Goal: Find specific page/section: Find specific page/section

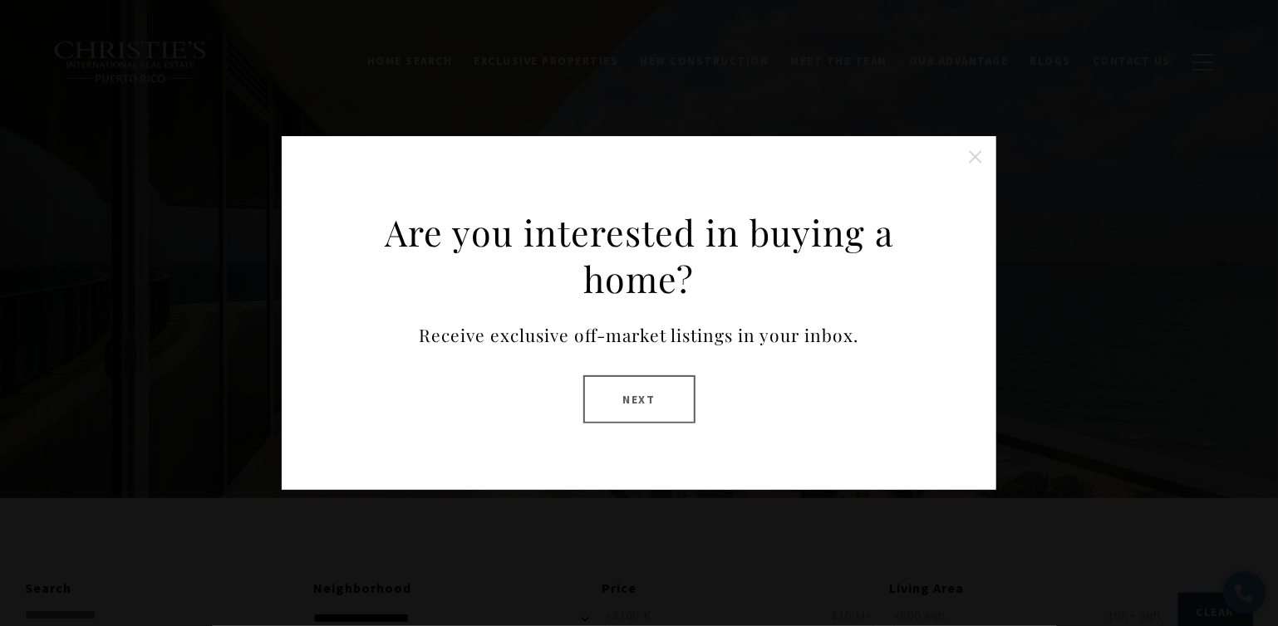
click at [1176, 338] on div "Are you interested in buying a home? Receive exclusive off-market listings in y…" at bounding box center [639, 313] width 1278 height 626
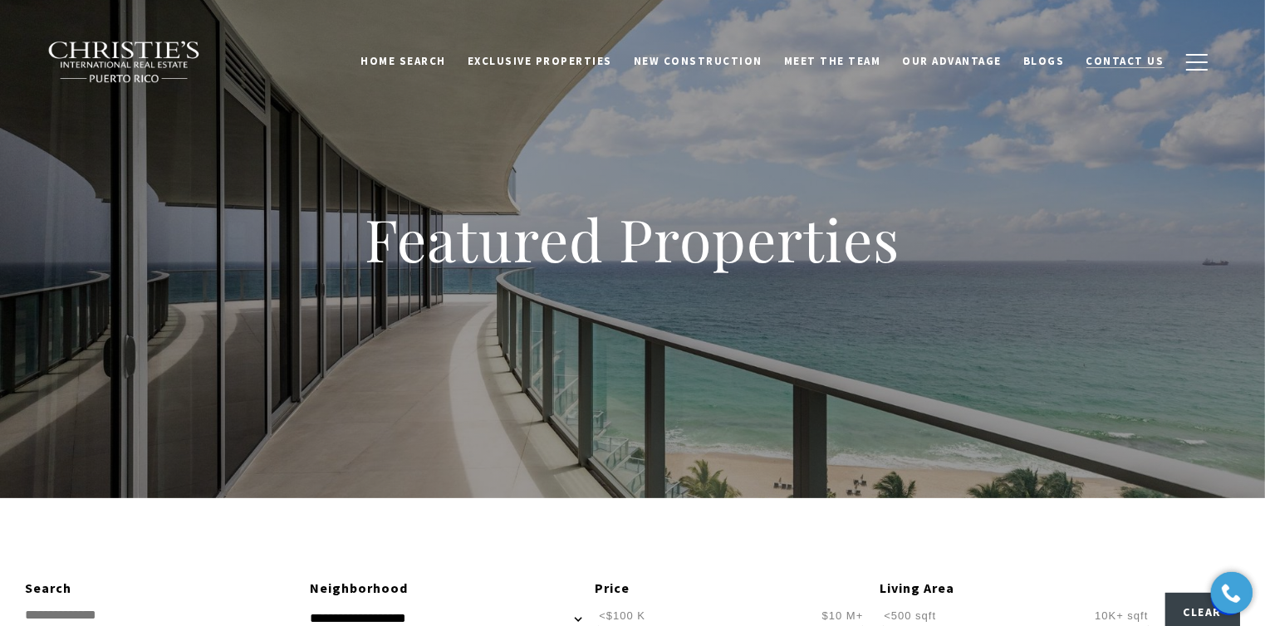
click at [1137, 66] on span "Contact Us" at bounding box center [1126, 61] width 78 height 14
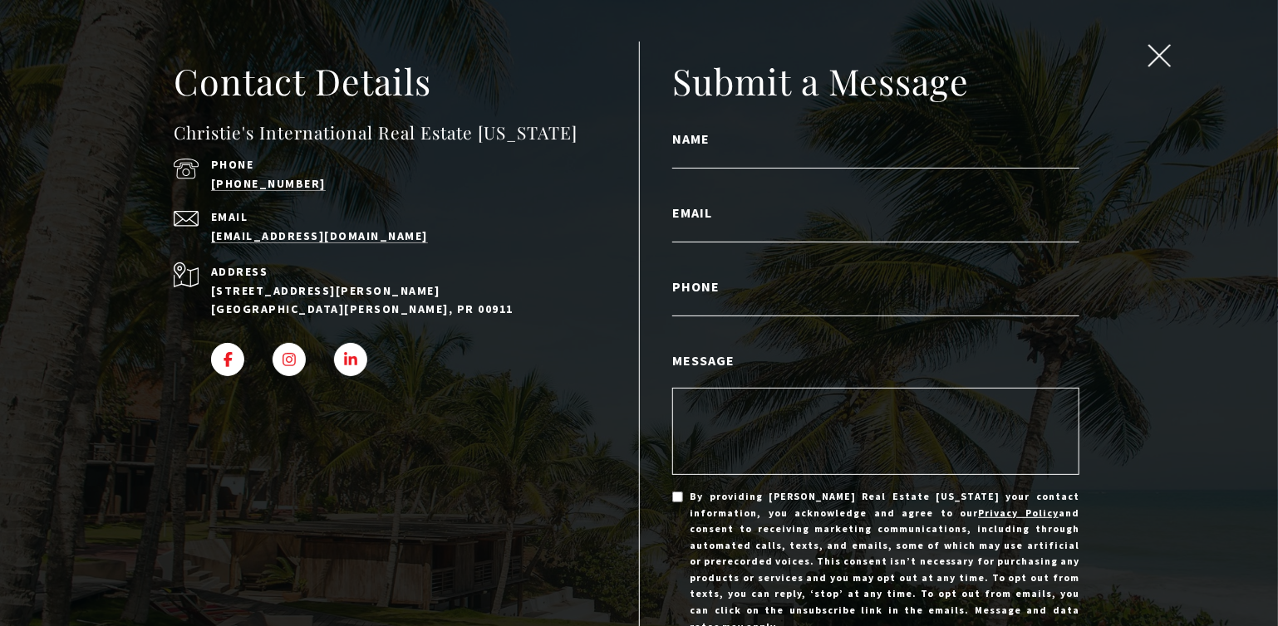
click at [1150, 62] on span "close modal" at bounding box center [1160, 56] width 22 height 22
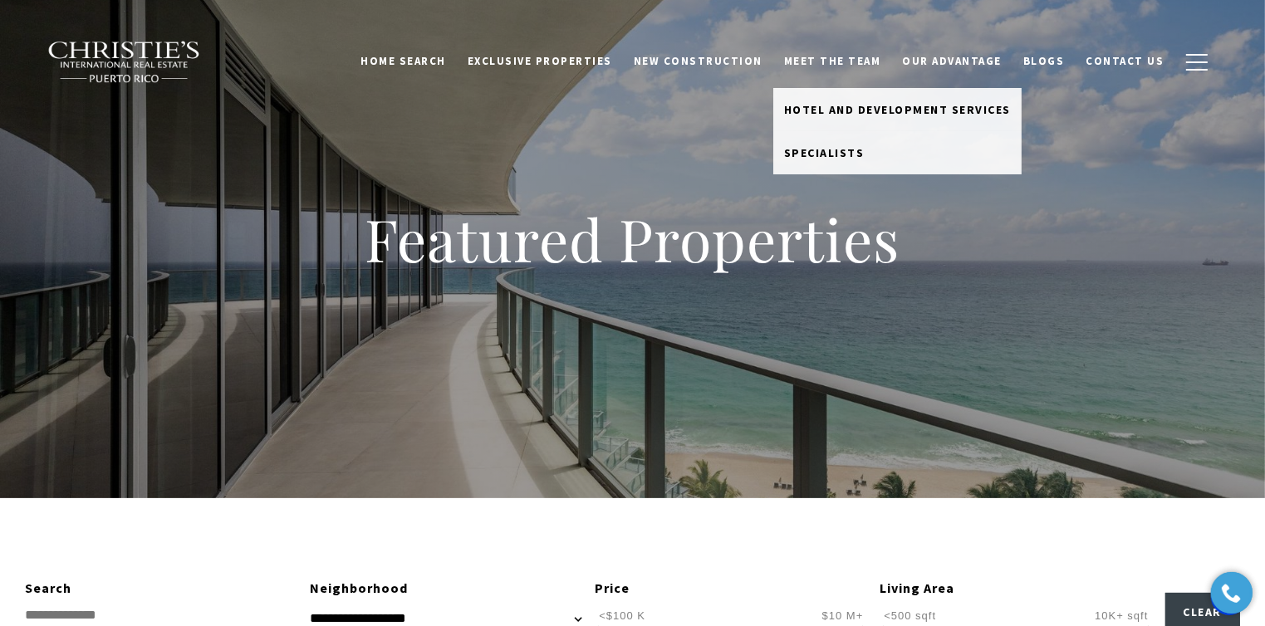
click at [828, 61] on link "Meet the Team" at bounding box center [833, 62] width 119 height 32
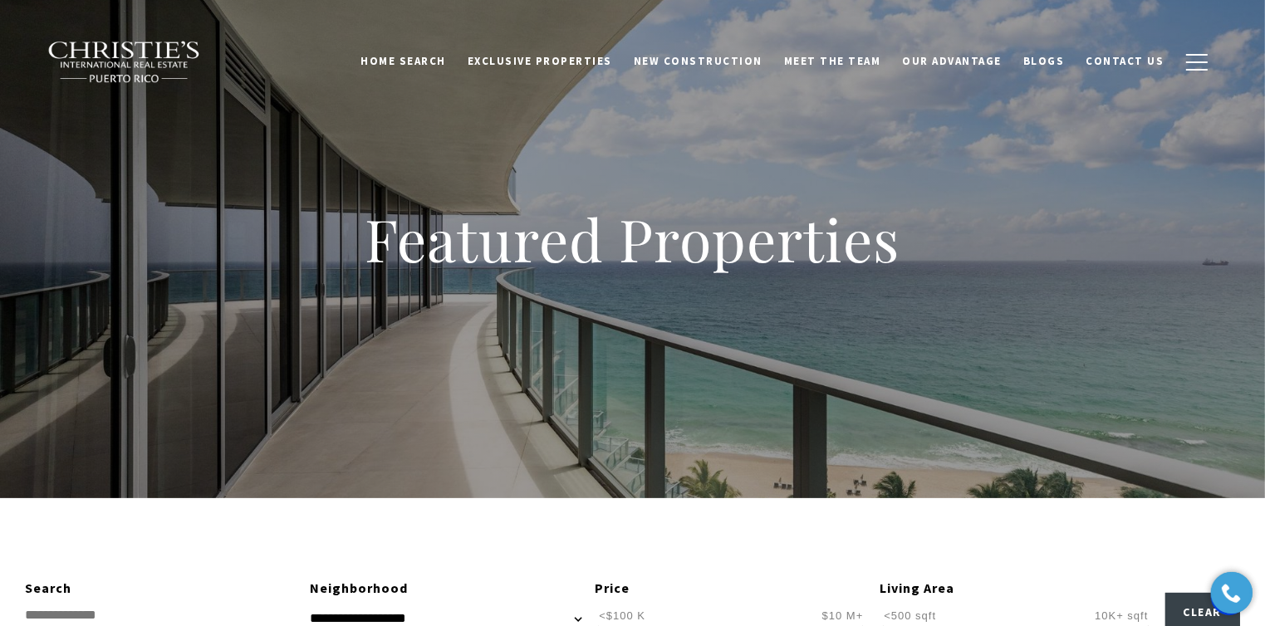
click at [841, 59] on link "Meet the Team" at bounding box center [833, 62] width 119 height 32
click at [894, 300] on div "Featured Properties" at bounding box center [632, 249] width 1265 height 499
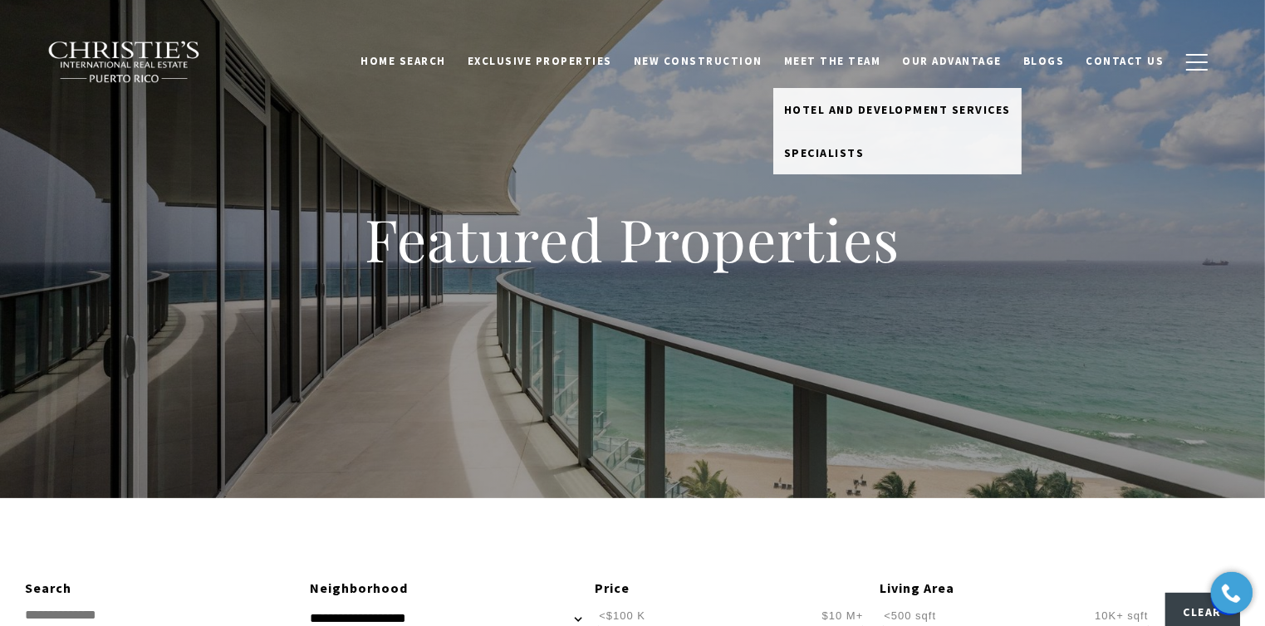
click at [824, 59] on link "Meet the Team" at bounding box center [833, 62] width 119 height 32
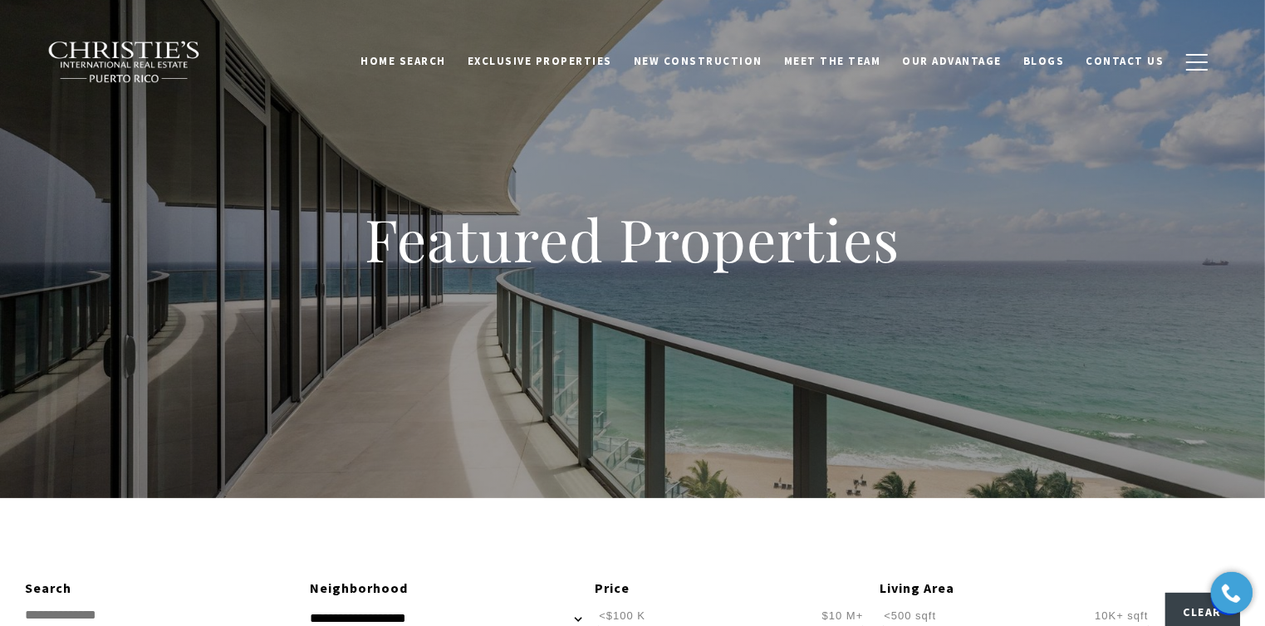
click at [824, 59] on link "Meet the Team" at bounding box center [833, 62] width 119 height 32
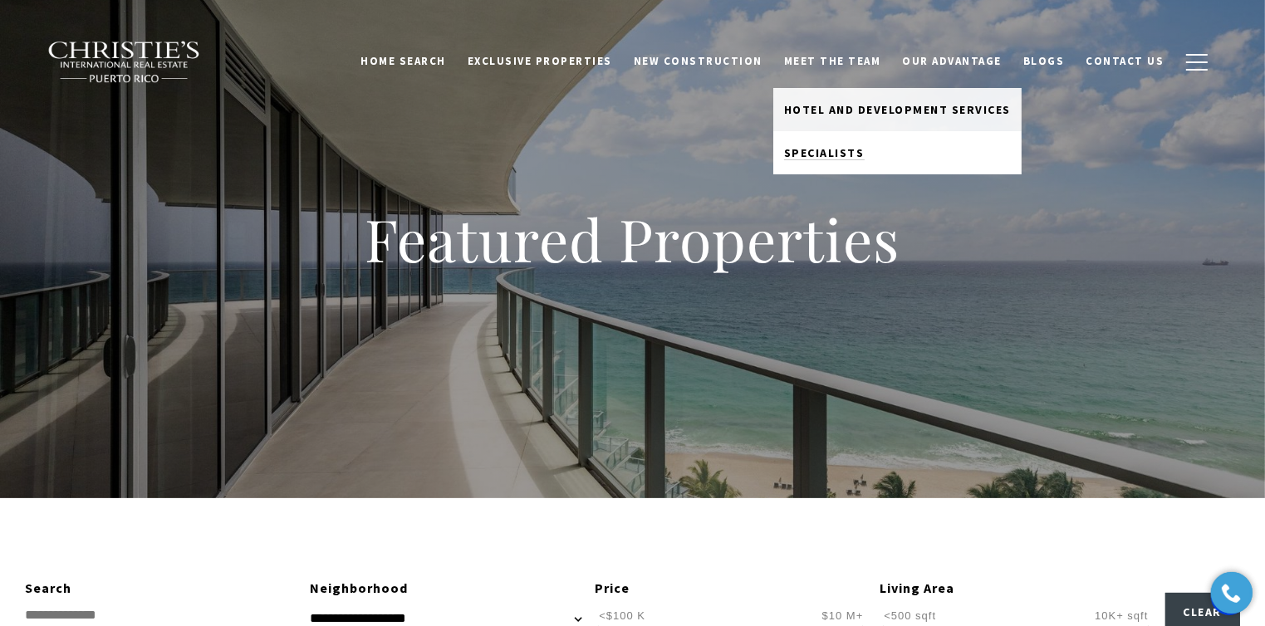
click at [821, 146] on span "Specialists" at bounding box center [824, 152] width 81 height 15
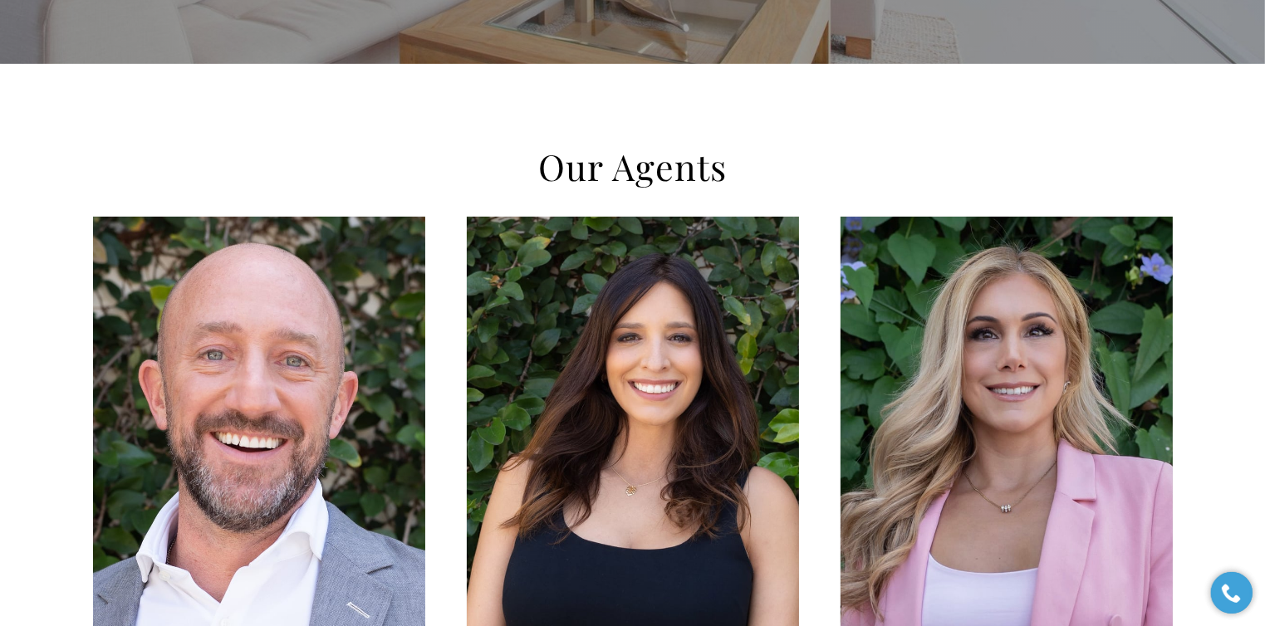
scroll to position [499, 0]
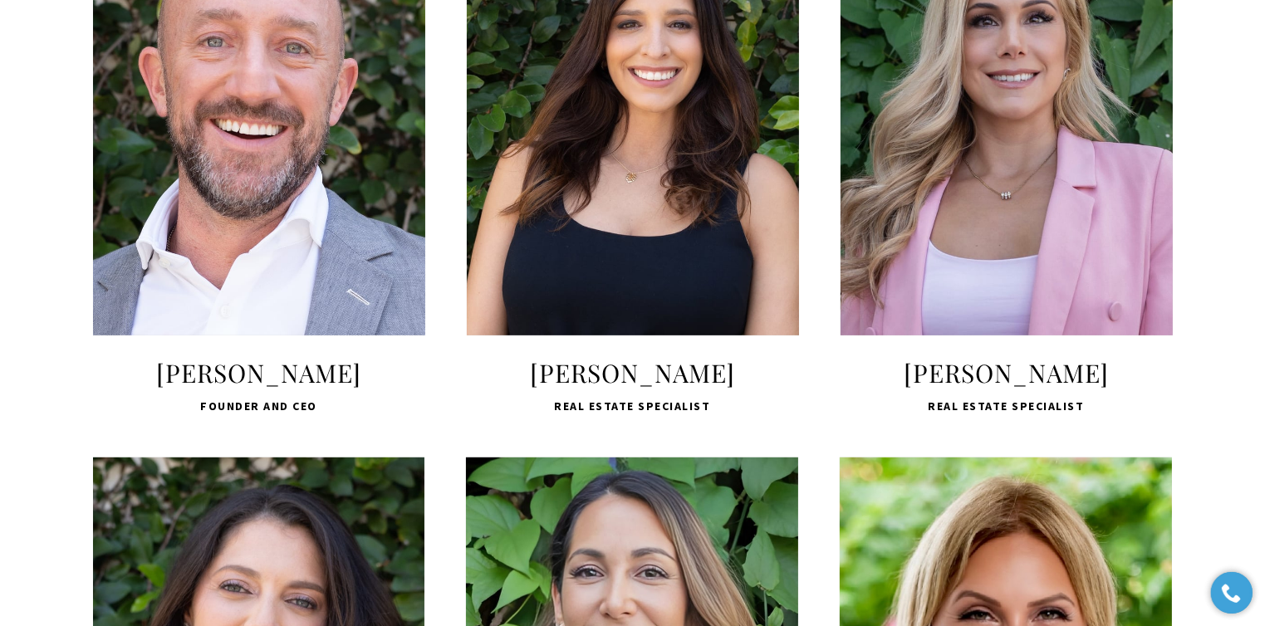
scroll to position [831, 0]
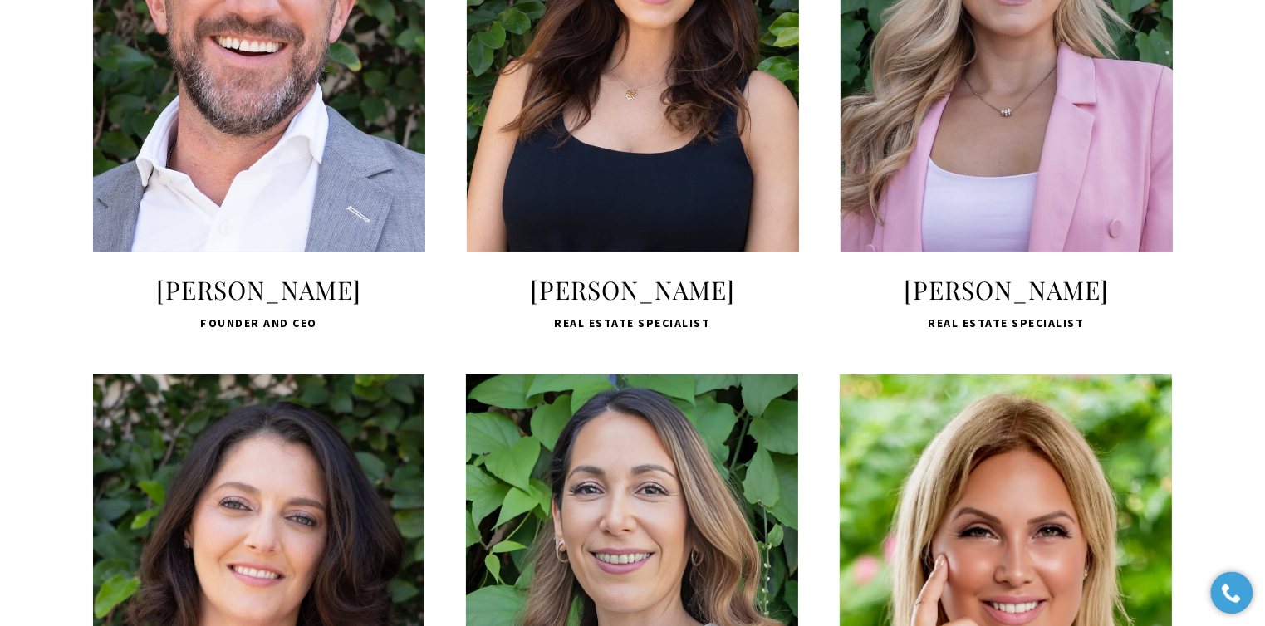
click at [225, 164] on span "LEARN MORE" at bounding box center [259, 170] width 221 height 48
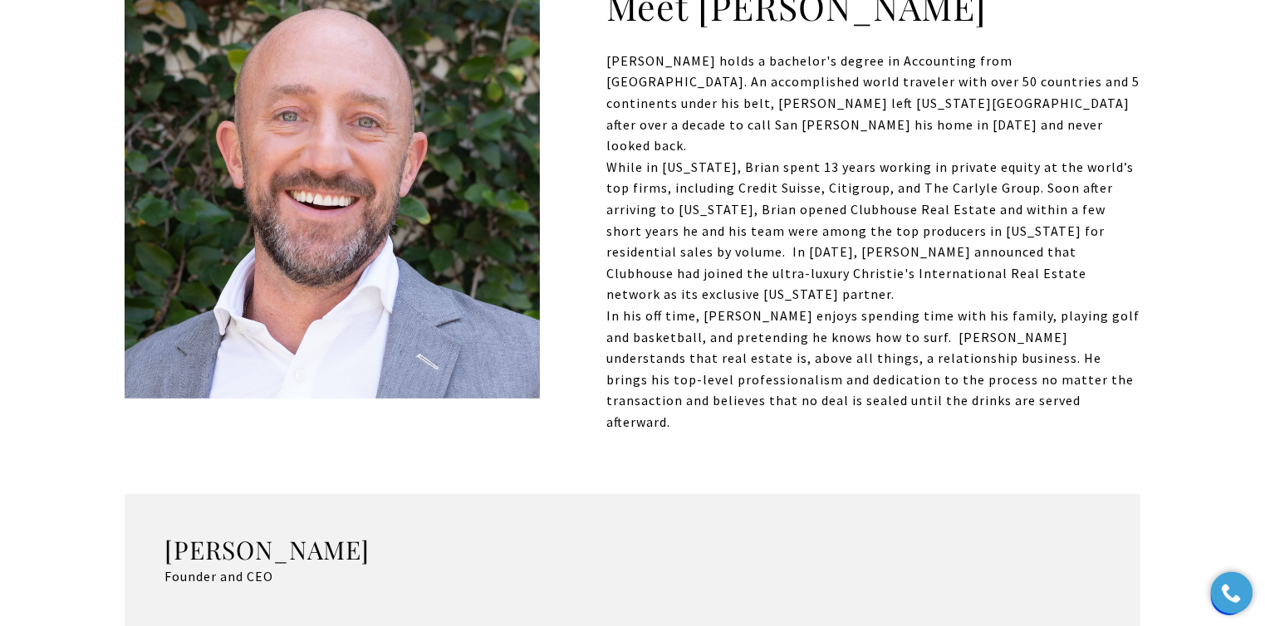
scroll to position [665, 0]
